Goal: Information Seeking & Learning: Find contact information

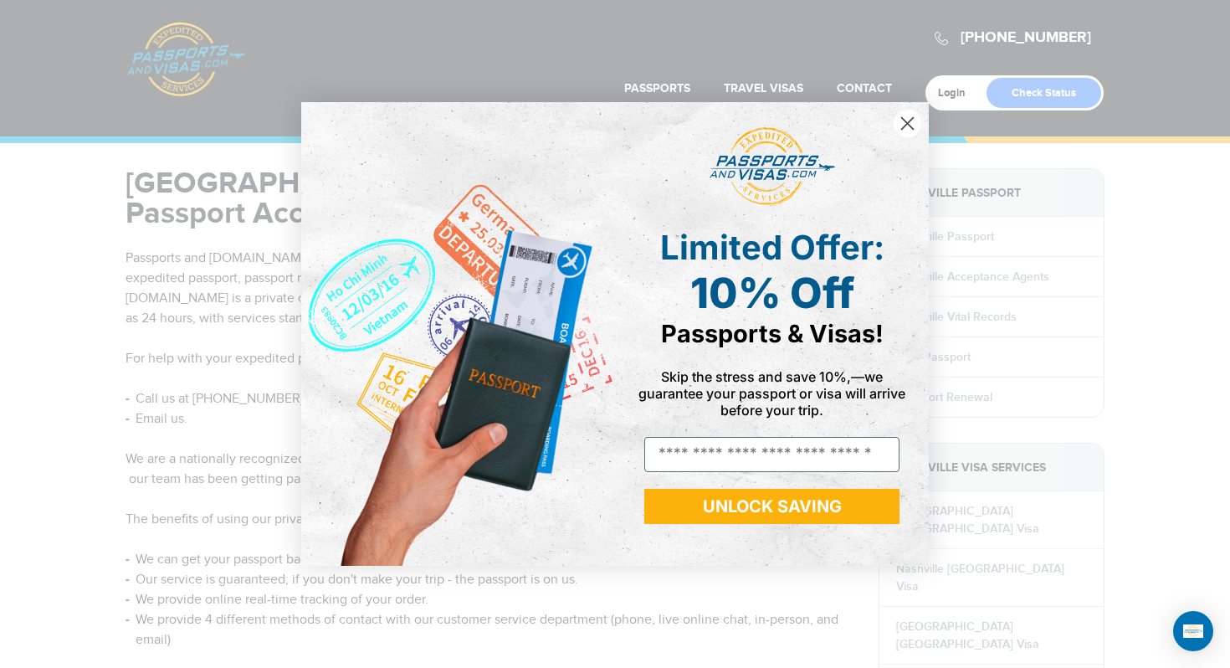
click at [901, 123] on circle "Close dialog" at bounding box center [908, 124] width 28 height 28
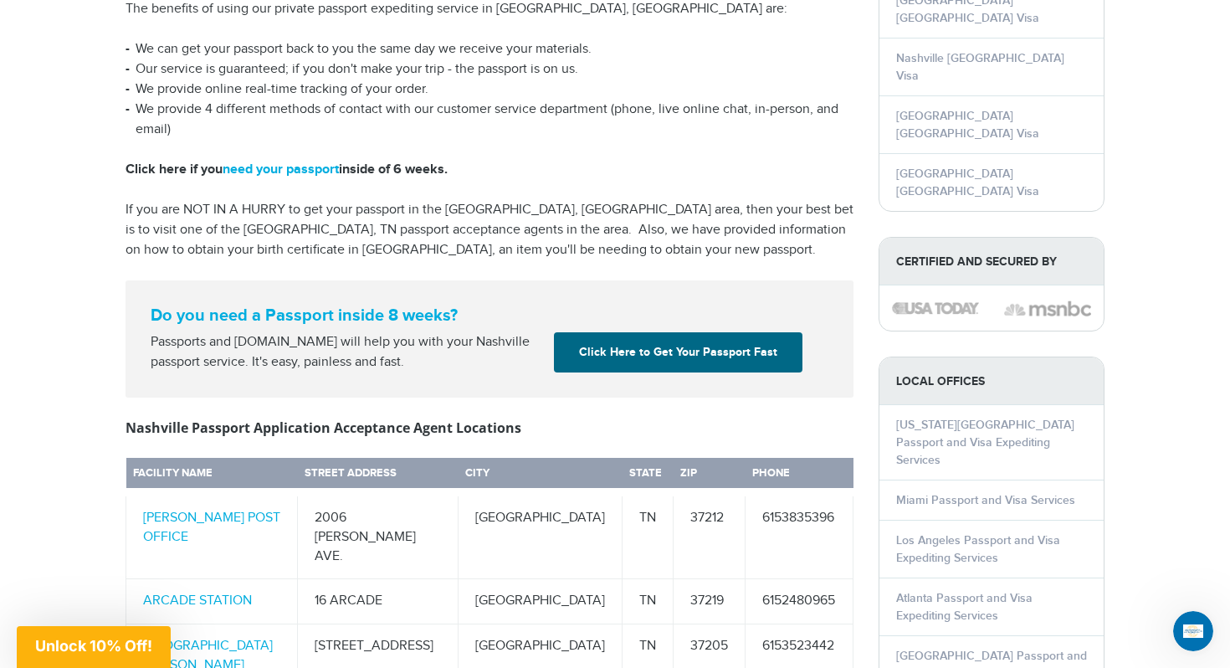
scroll to position [485, 0]
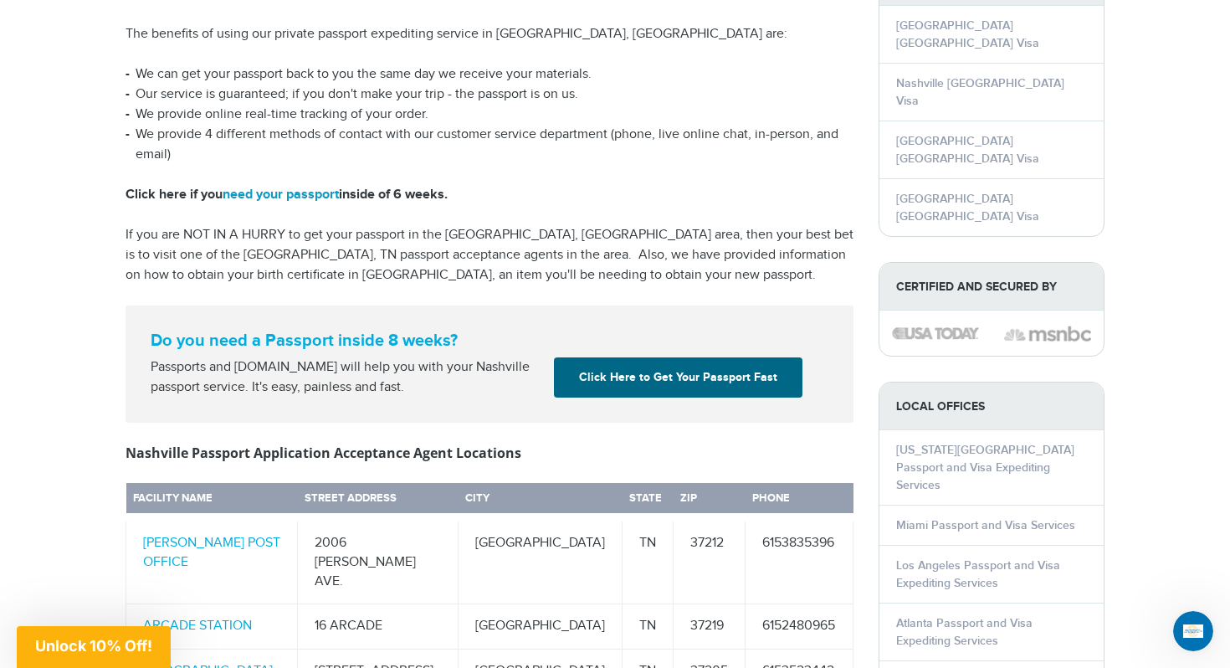
click at [321, 187] on link "need your passport" at bounding box center [281, 195] width 116 height 16
click at [190, 169] on article "Nashville, TN Passport Acceptance Agents Passports and Visas.com assists travel…" at bounding box center [490, 349] width 728 height 1333
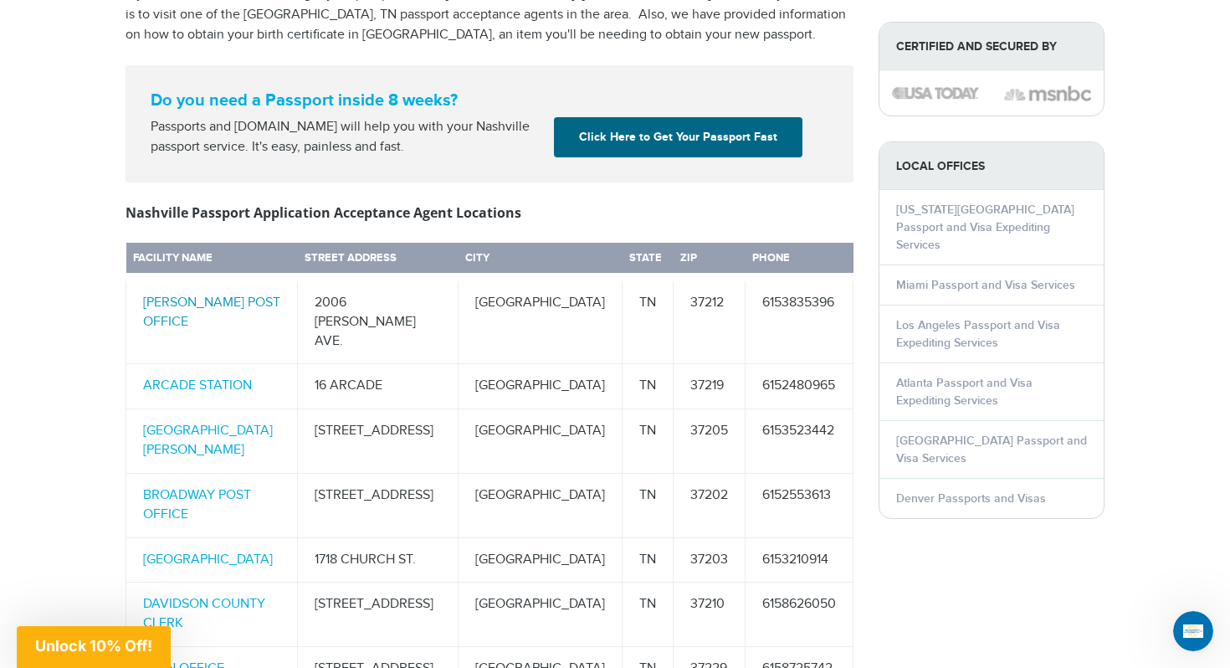
click at [228, 295] on link "[PERSON_NAME] POST OFFICE" at bounding box center [211, 312] width 137 height 35
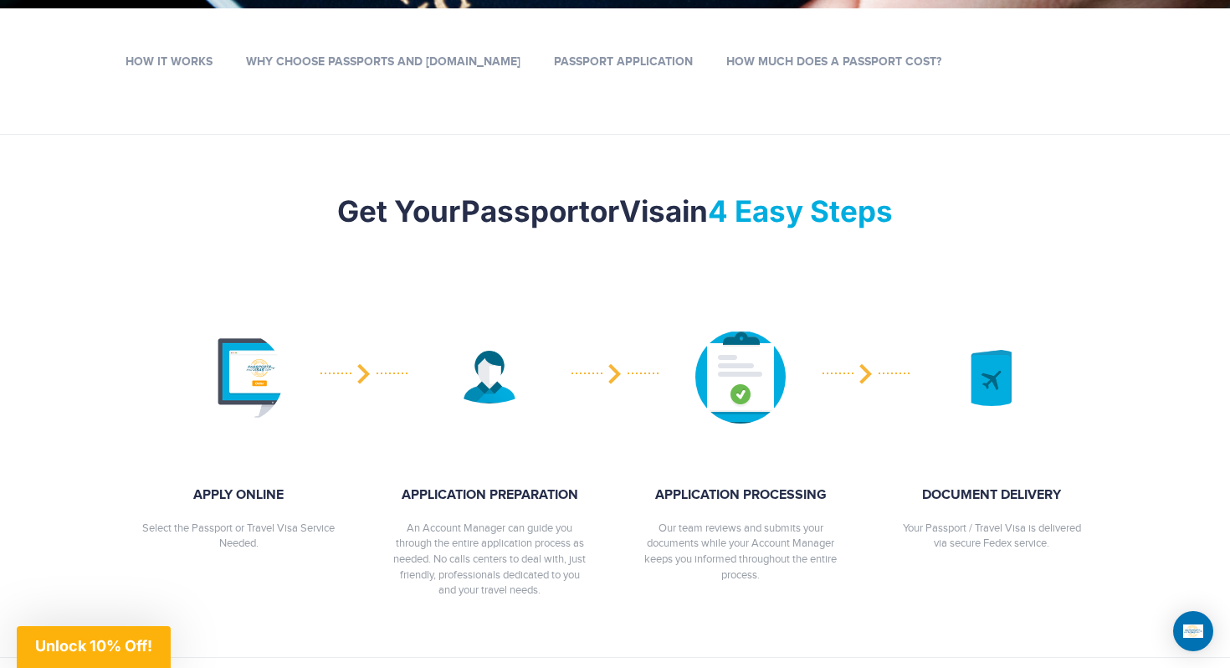
scroll to position [713, 0]
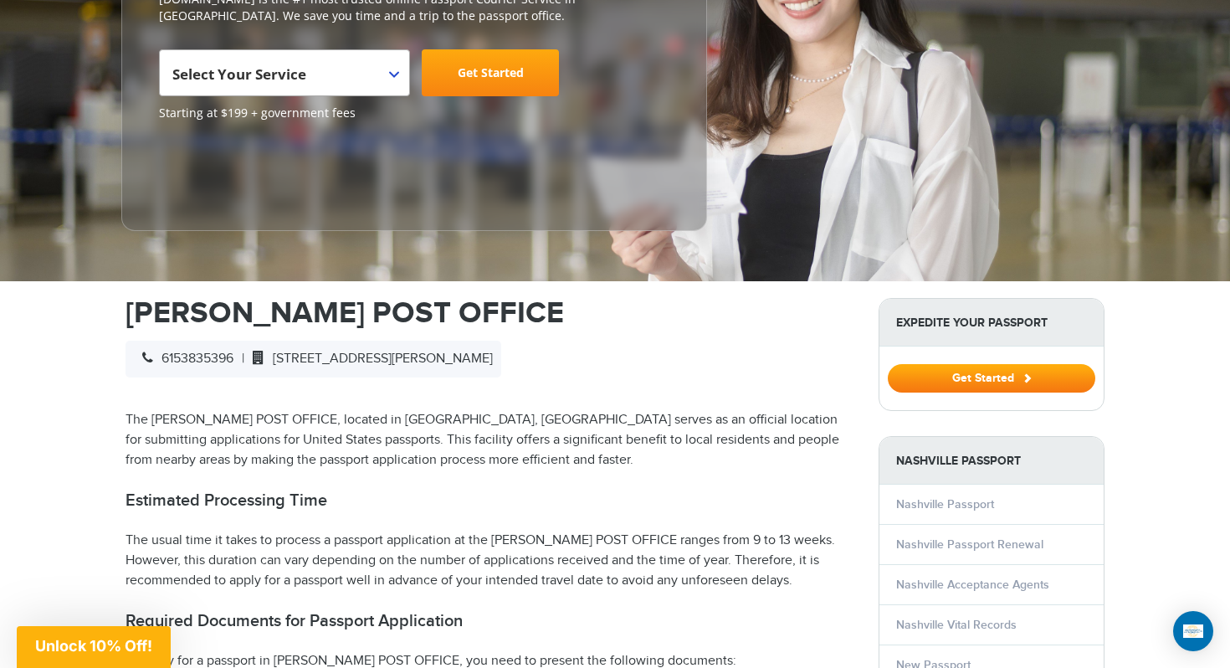
scroll to position [298, 0]
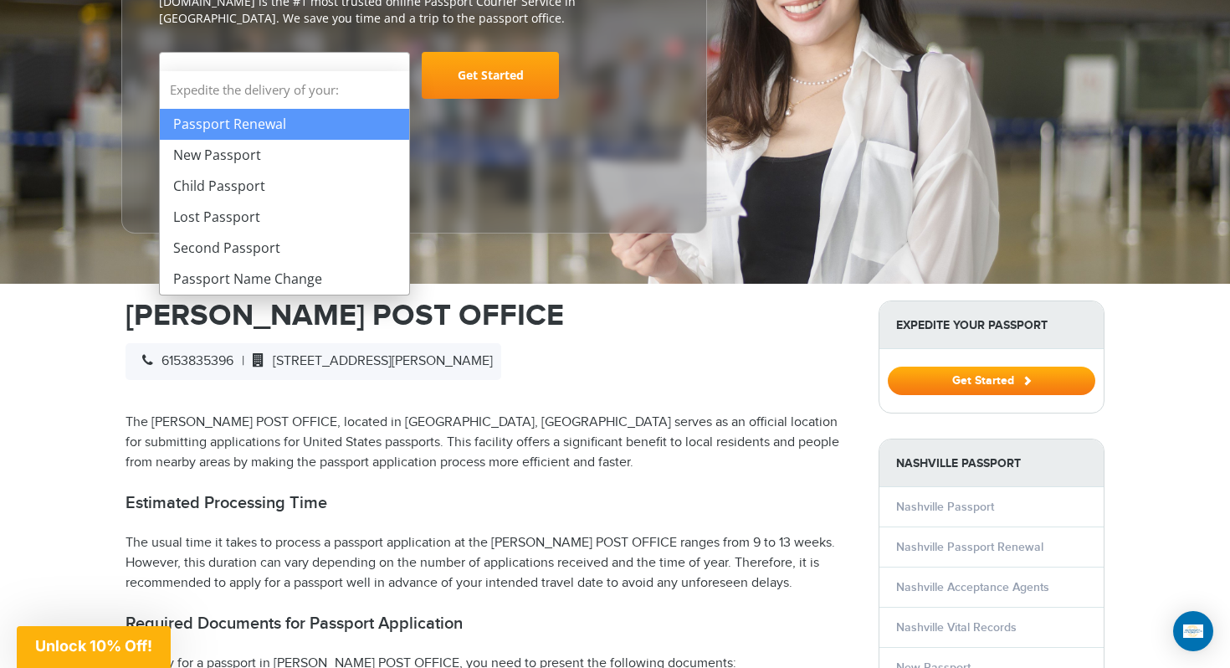
click at [322, 59] on span "Select Your Service" at bounding box center [282, 82] width 220 height 47
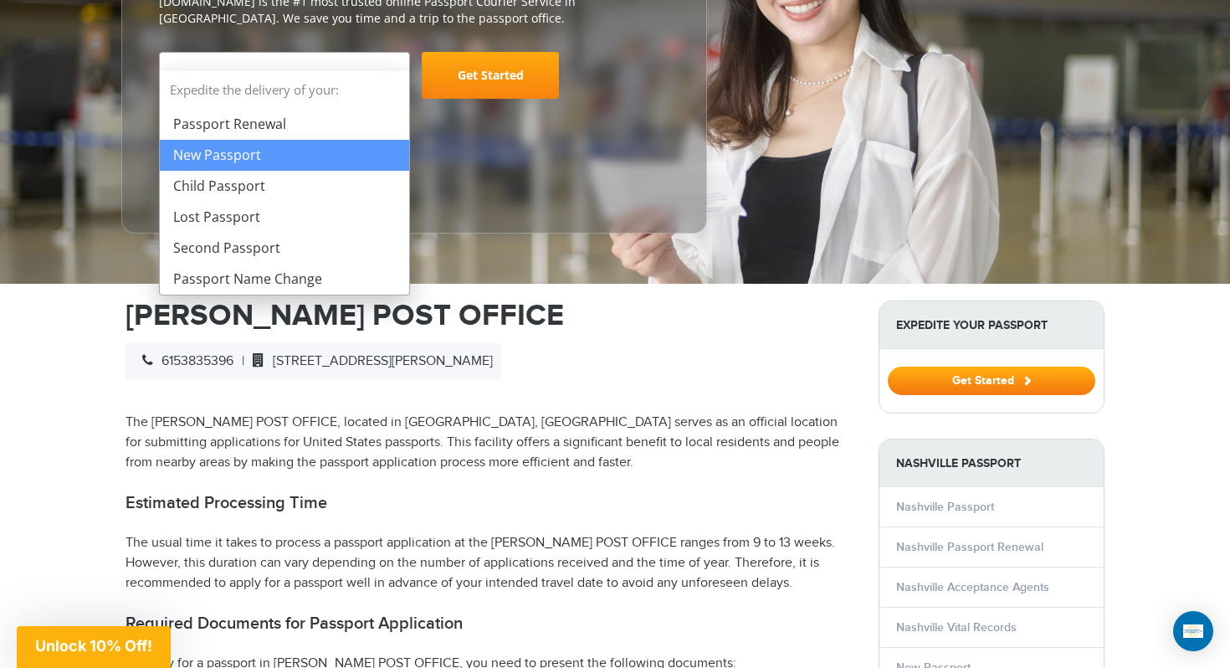
select select "**********"
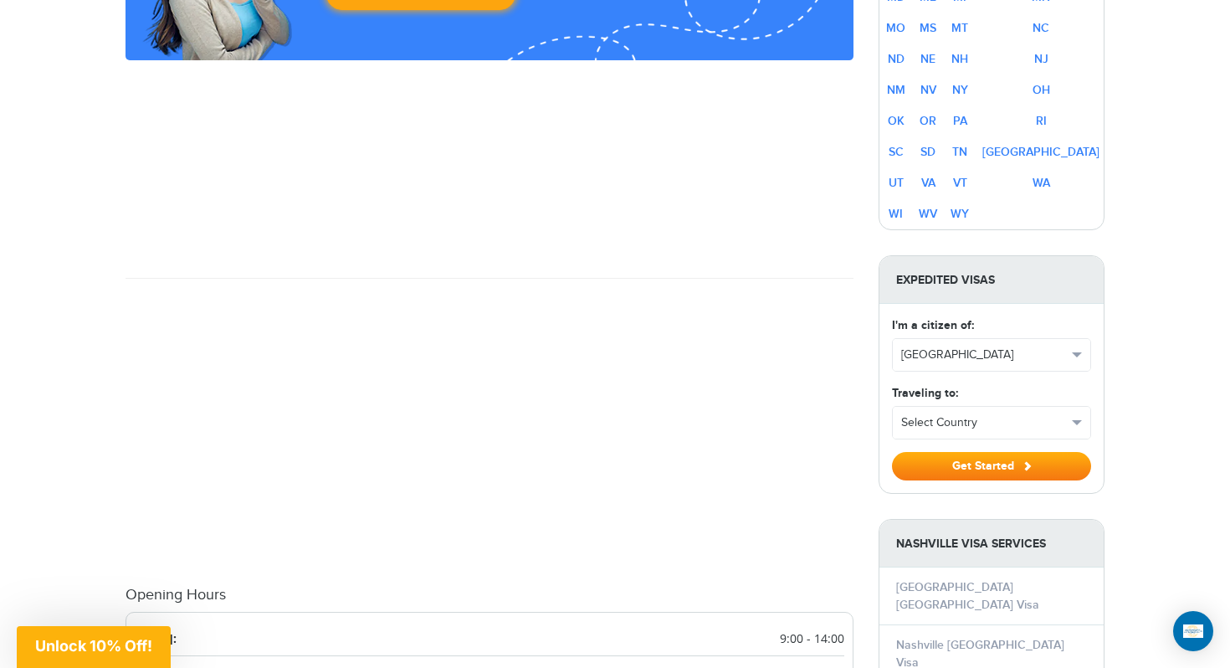
scroll to position [1230, 0]
